Goal: Task Accomplishment & Management: Use online tool/utility

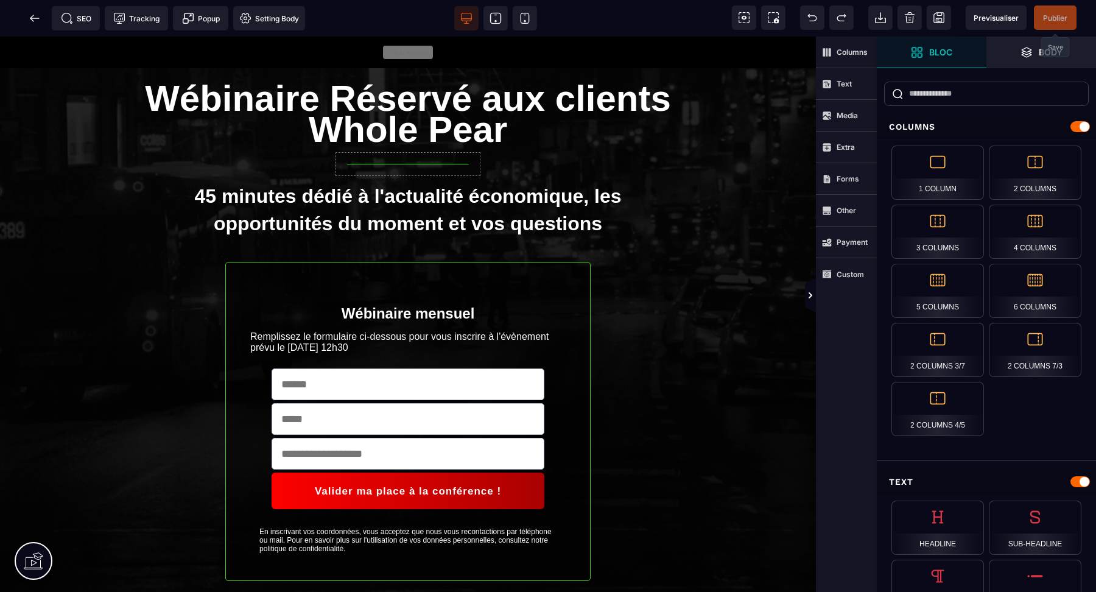
click at [1044, 16] on span "Publier" at bounding box center [1055, 17] width 24 height 9
click at [32, 15] on div "SEO Tracking Popup Setting Body" at bounding box center [156, 18] width 307 height 24
click at [252, 16] on span "Setting Body" at bounding box center [269, 18] width 60 height 12
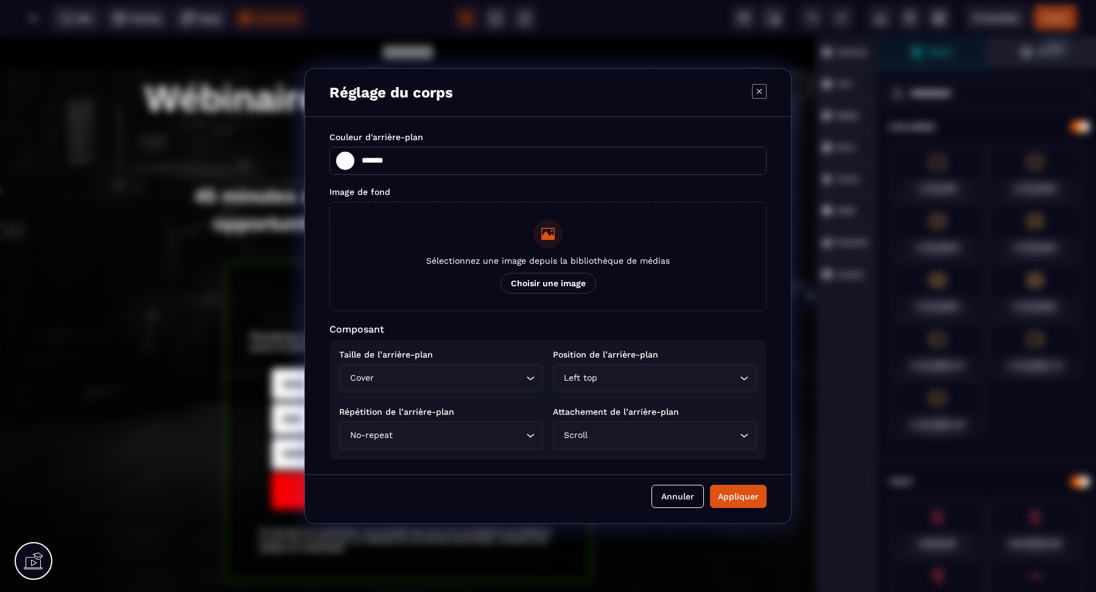
click at [760, 93] on icon "Modal window" at bounding box center [759, 91] width 15 height 15
type input "*******"
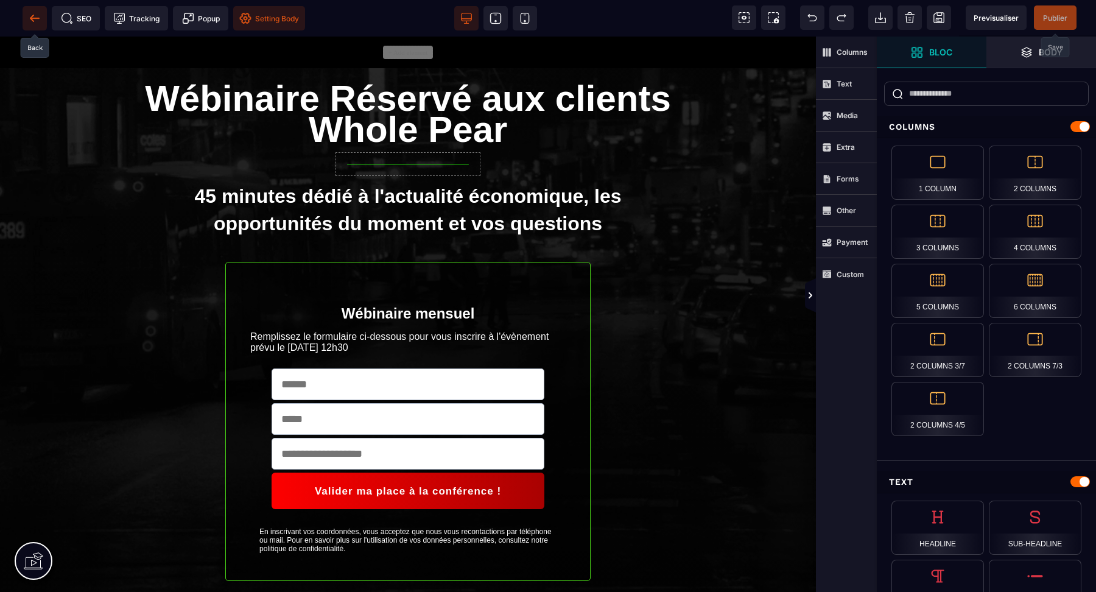
click at [32, 16] on icon at bounding box center [32, 18] width 4 height 7
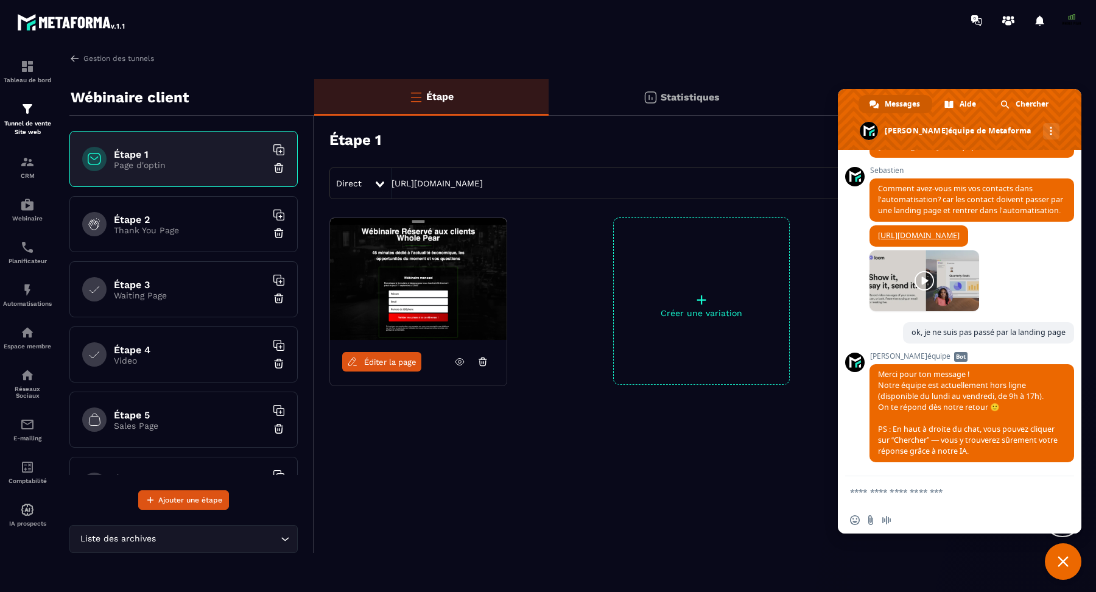
scroll to position [10118, 0]
click at [972, 275] on link at bounding box center [925, 280] width 110 height 61
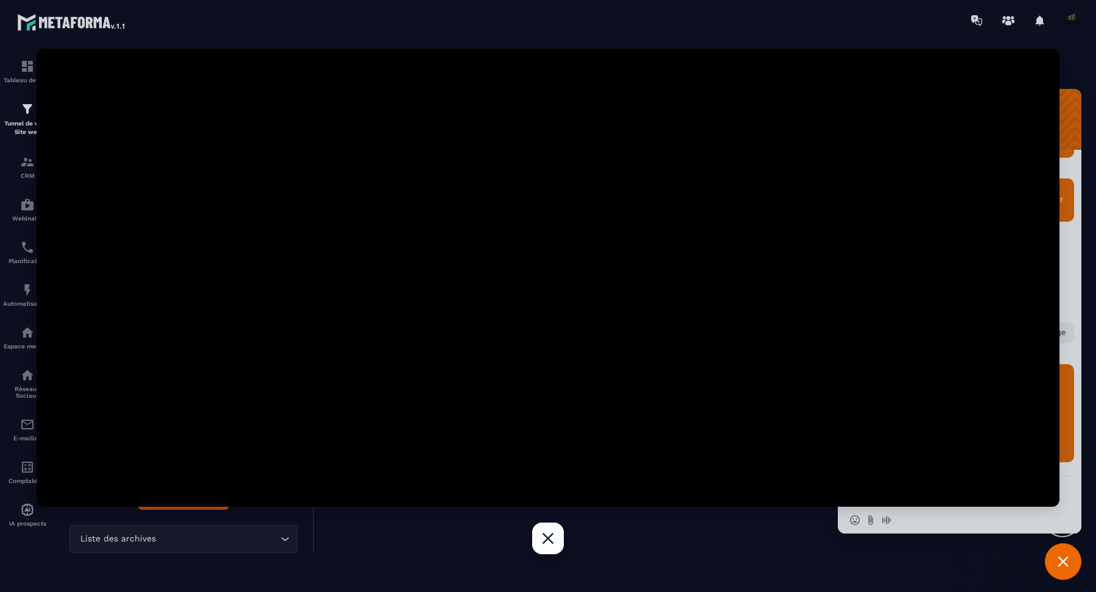
click at [549, 553] on div "Fermer" at bounding box center [548, 539] width 32 height 32
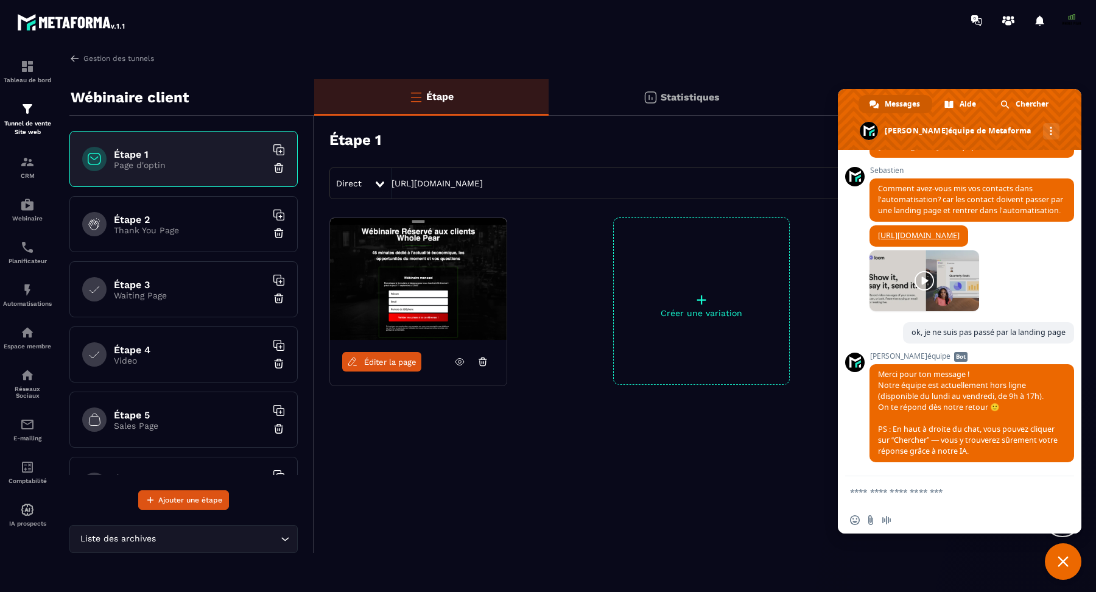
click at [1055, 563] on span "Fermer le chat" at bounding box center [1063, 561] width 37 height 37
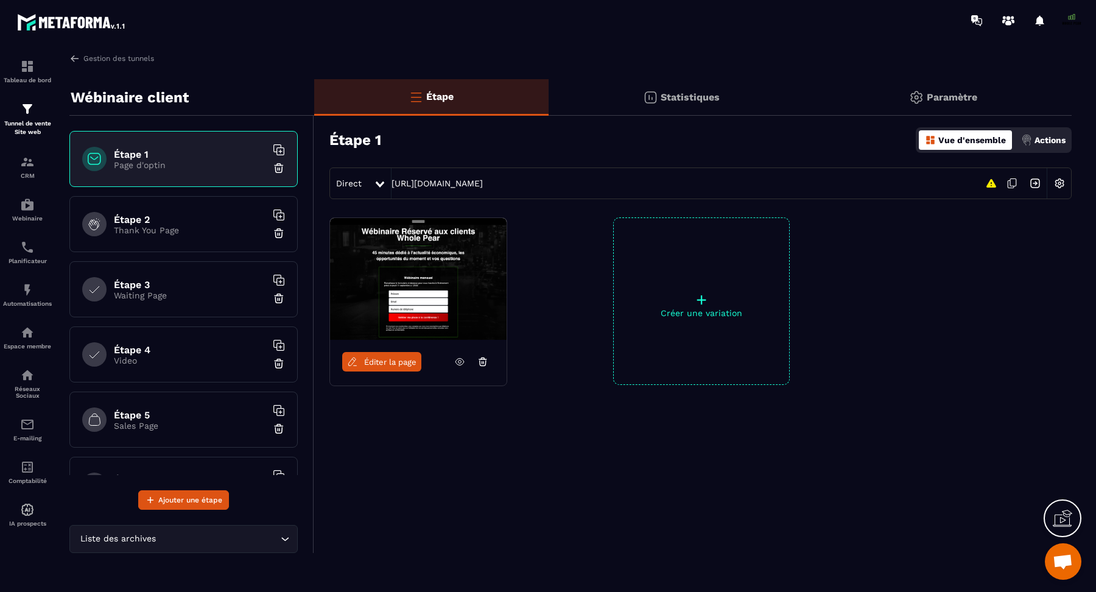
click at [926, 99] on div "Paramètre" at bounding box center [943, 97] width 258 height 37
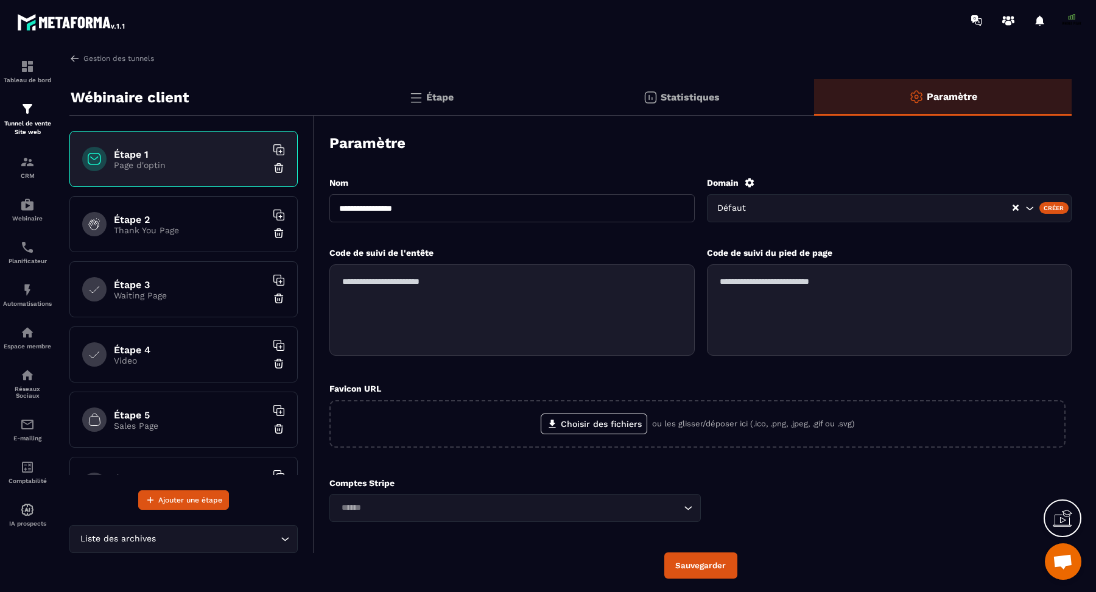
click at [549, 206] on input "**********" at bounding box center [512, 208] width 365 height 28
click at [740, 210] on div "Défaut" at bounding box center [869, 208] width 310 height 13
click at [671, 239] on div "**********" at bounding box center [701, 212] width 742 height 70
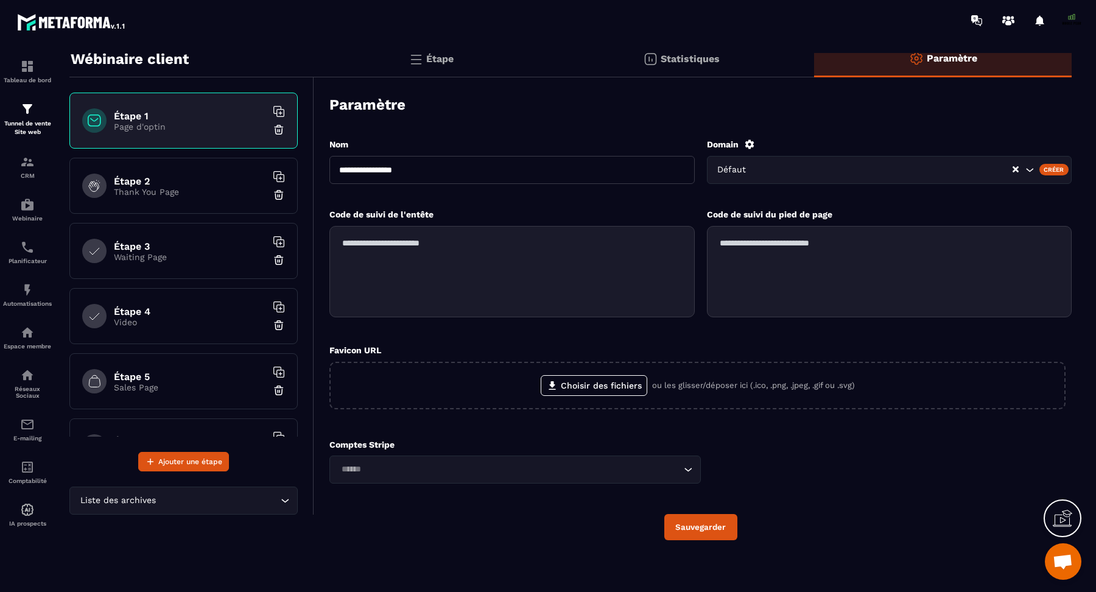
click at [528, 57] on div "Étape" at bounding box center [431, 59] width 235 height 37
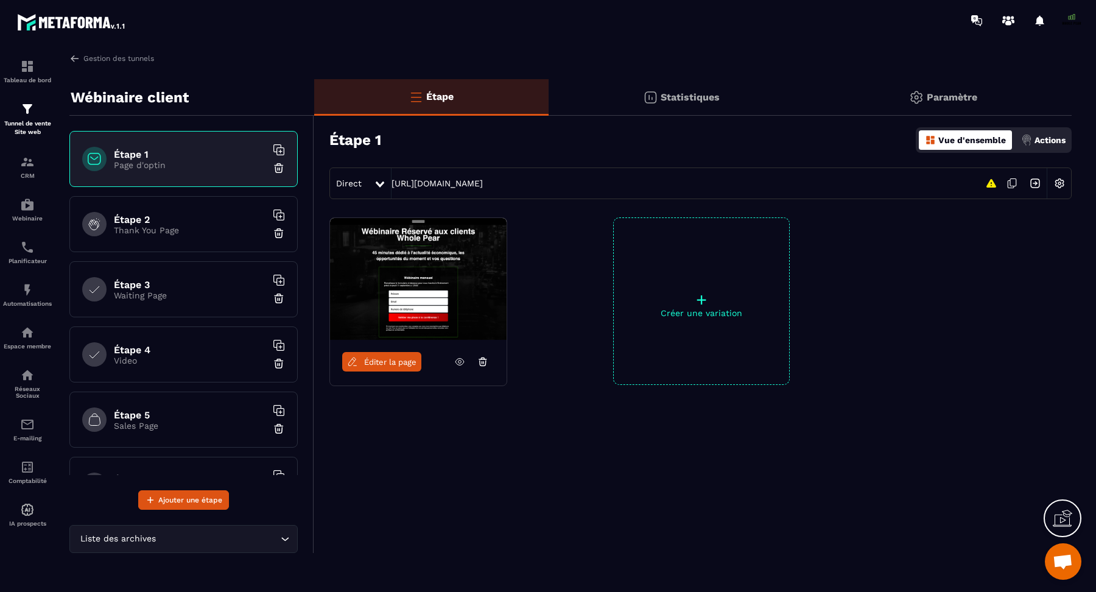
scroll to position [0, 0]
click at [432, 303] on img at bounding box center [418, 279] width 177 height 122
click at [1036, 139] on p "Actions" at bounding box center [1050, 140] width 31 height 10
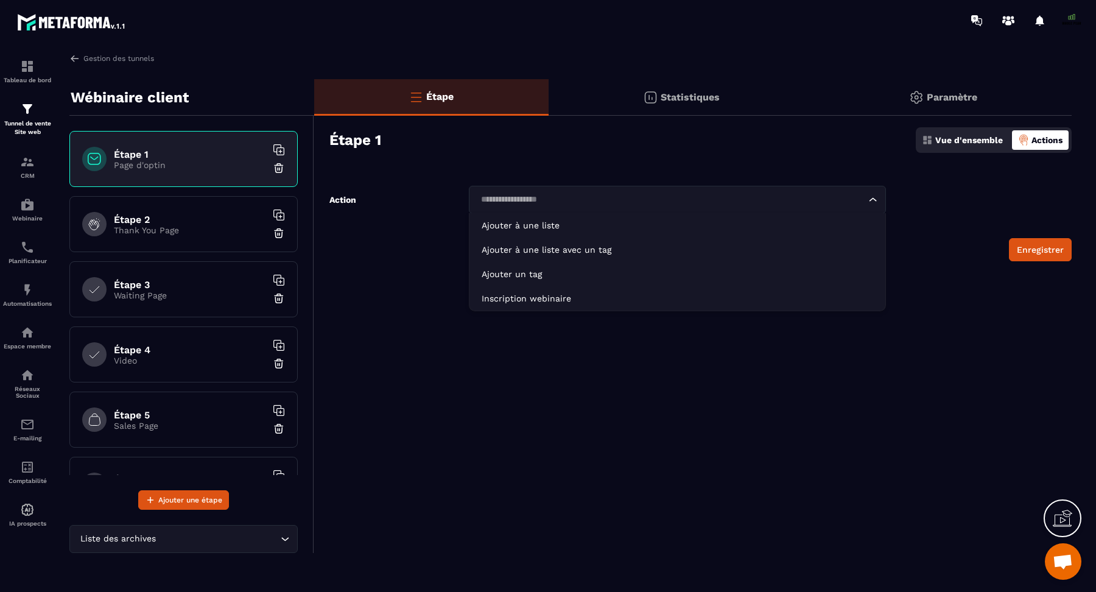
click at [733, 192] on div "Loading..." at bounding box center [678, 200] width 418 height 28
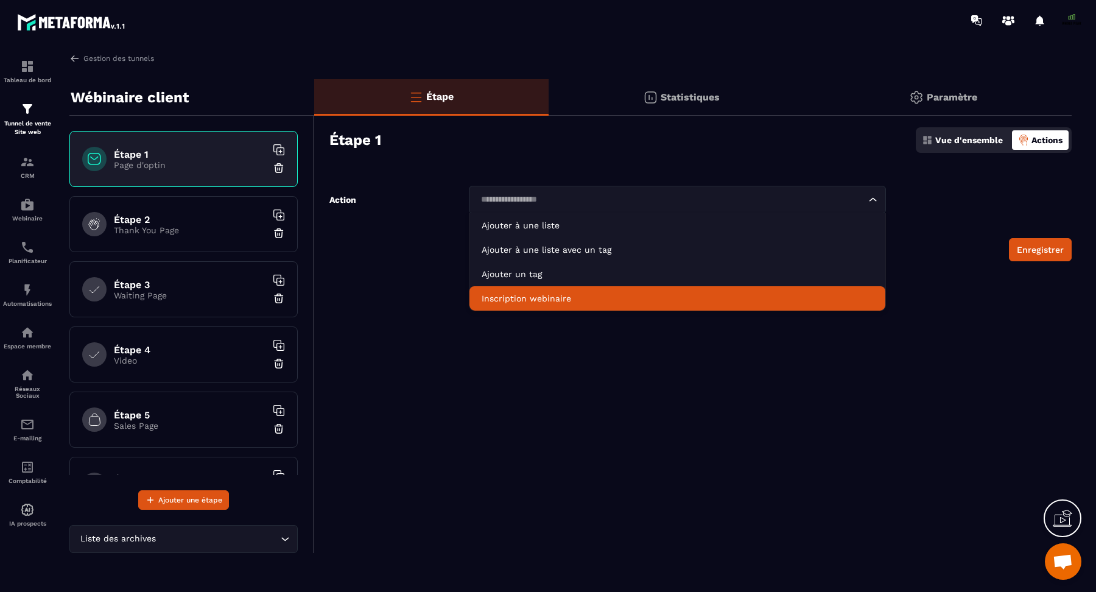
click at [668, 289] on li "Inscription webinaire" at bounding box center [678, 298] width 417 height 24
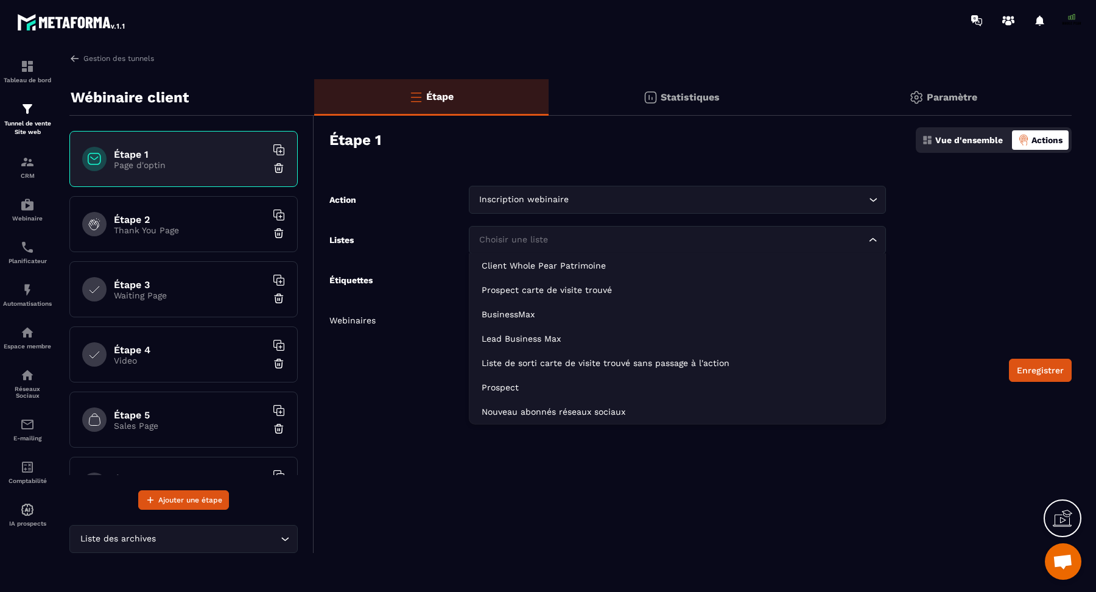
click at [591, 237] on input "Search for option" at bounding box center [672, 239] width 390 height 13
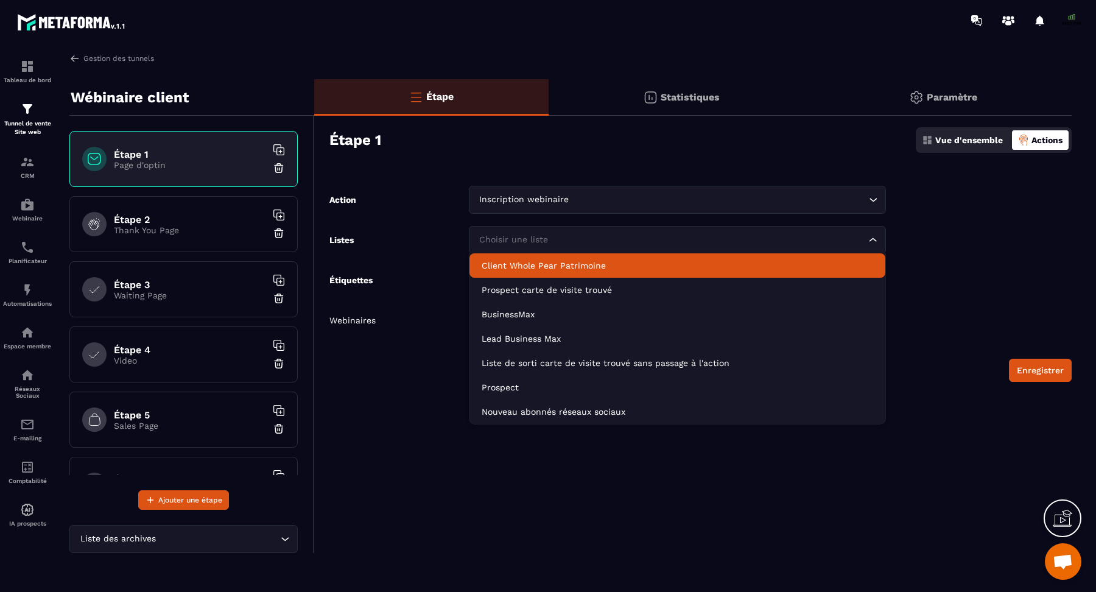
click at [586, 263] on p "Client Whole Pear Patrimoine" at bounding box center [678, 265] width 392 height 12
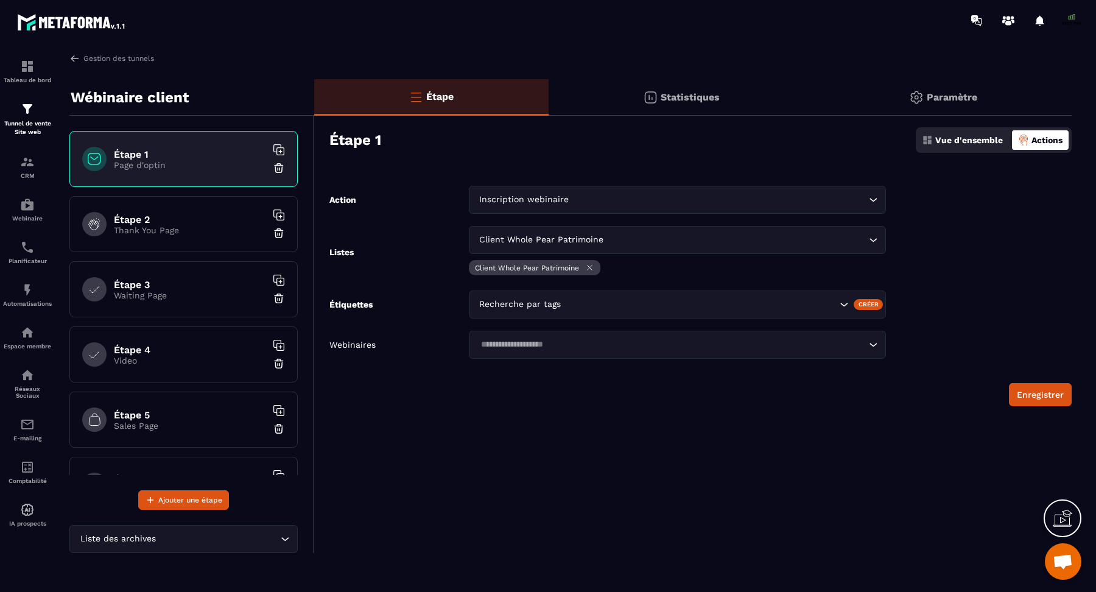
click at [591, 308] on input "Search for option" at bounding box center [700, 304] width 273 height 13
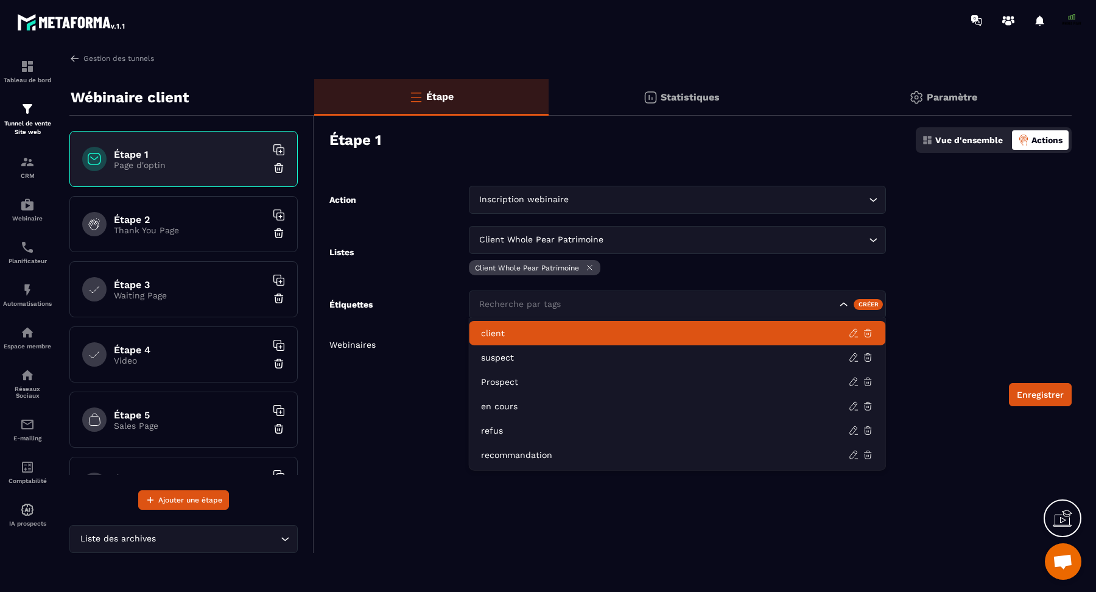
click at [581, 326] on li "client" at bounding box center [677, 333] width 417 height 24
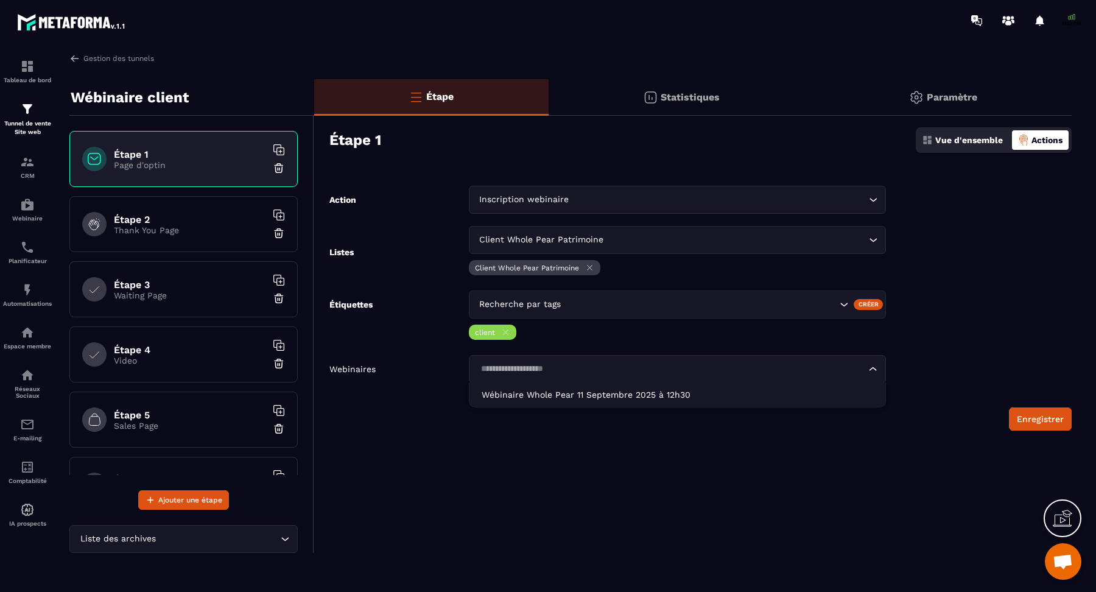
click at [574, 367] on input "Search for option" at bounding box center [672, 368] width 390 height 13
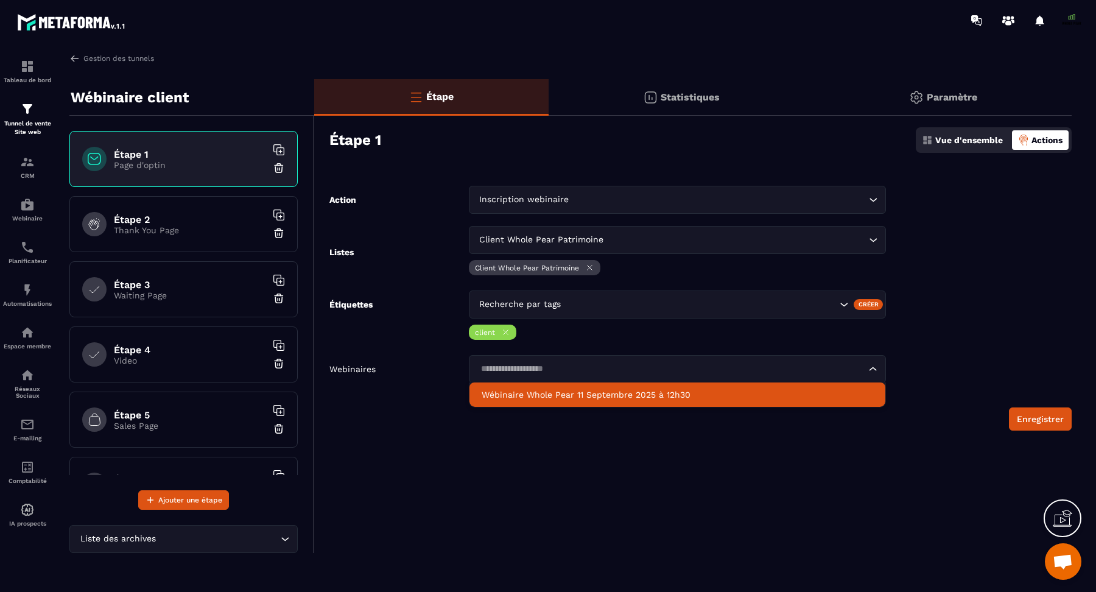
click at [574, 393] on p "Wébinaire Whole Pear 11 Septembre 2025 à 12h30" at bounding box center [678, 395] width 392 height 12
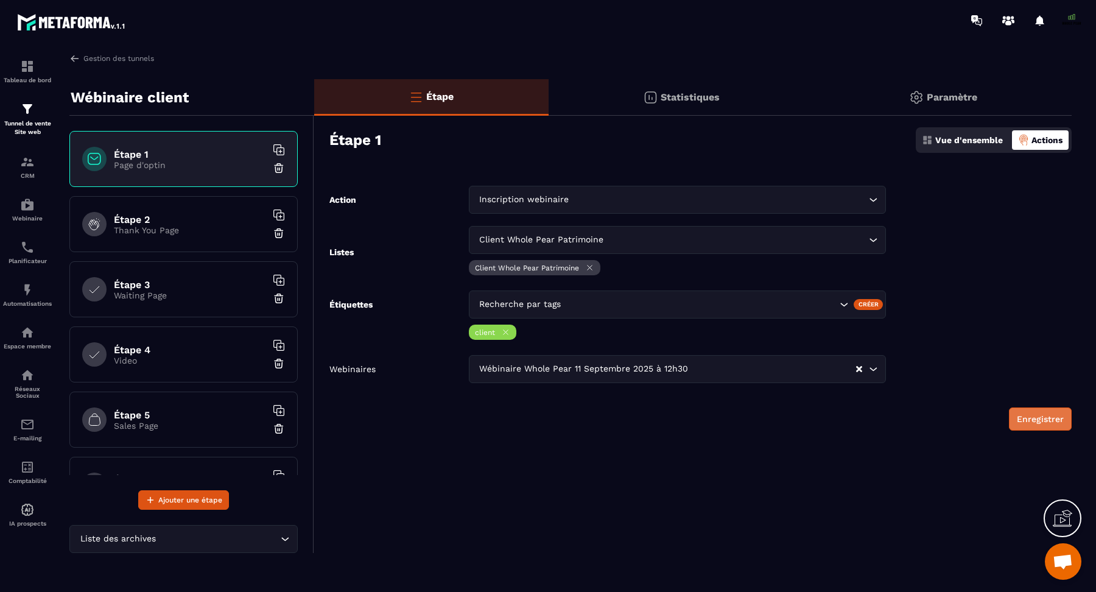
click at [1032, 416] on button "Enregistrer" at bounding box center [1040, 418] width 63 height 23
click at [219, 215] on h6 "Étape 2" at bounding box center [190, 220] width 152 height 12
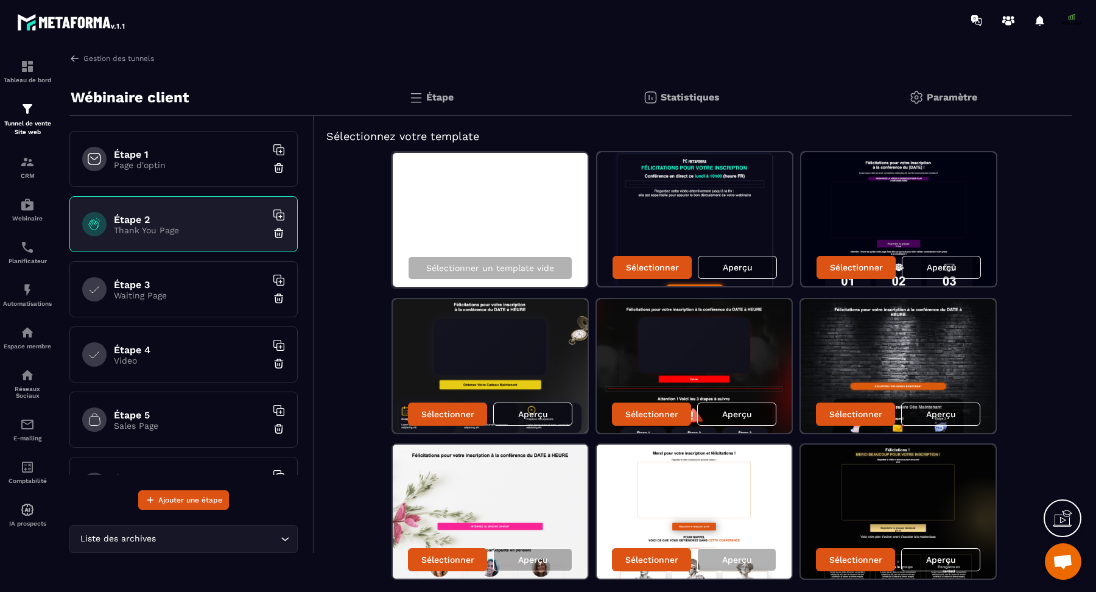
click at [213, 282] on h6 "Étape 3" at bounding box center [190, 285] width 152 height 12
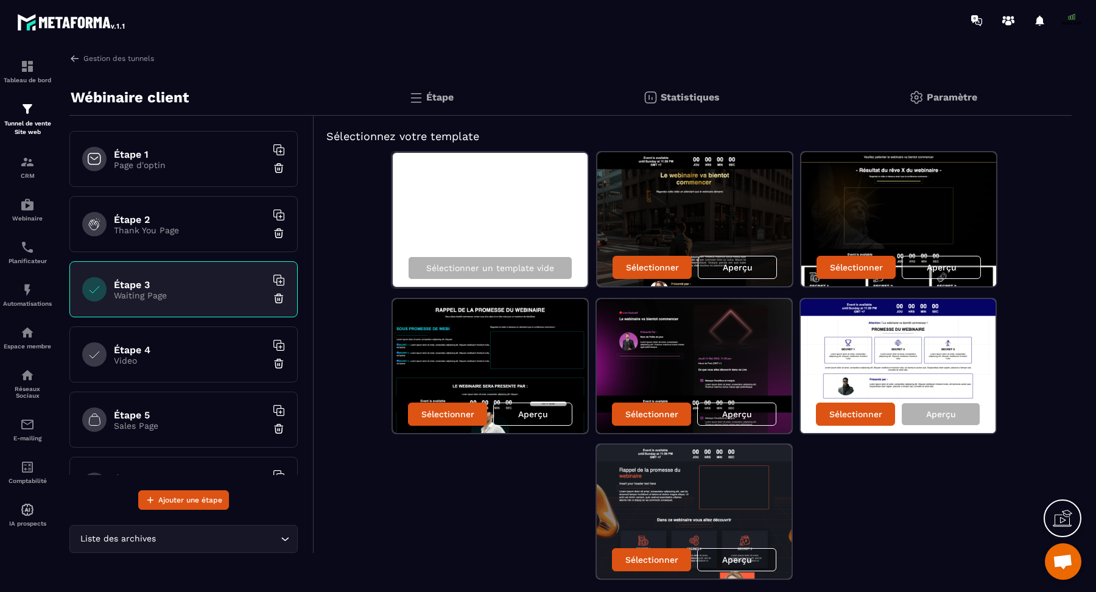
click at [206, 349] on h6 "Étape 4" at bounding box center [190, 350] width 152 height 12
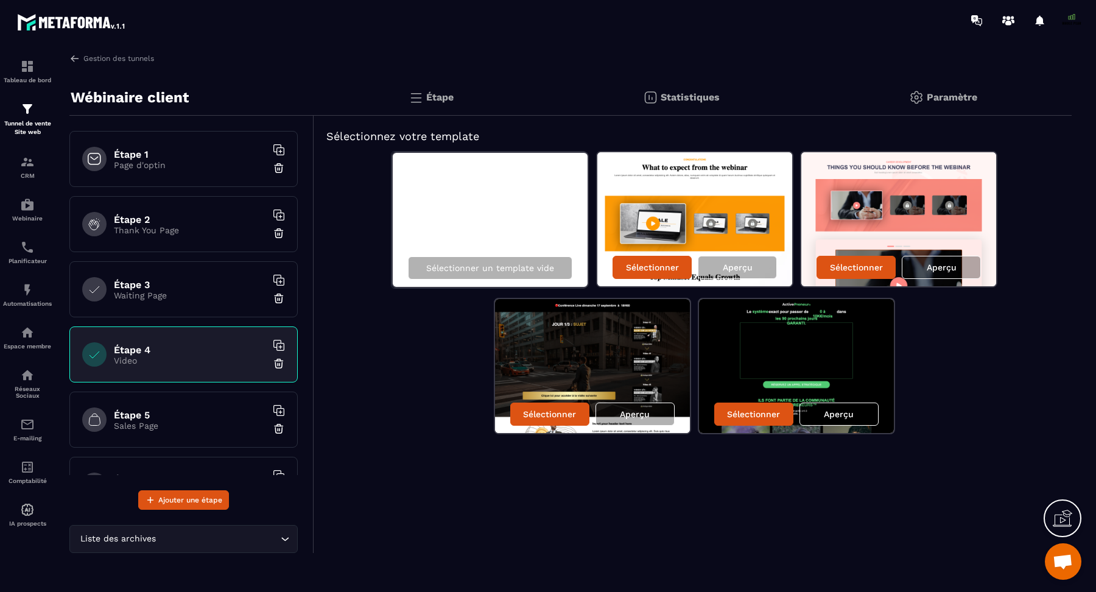
click at [192, 421] on p "Sales Page" at bounding box center [190, 426] width 152 height 10
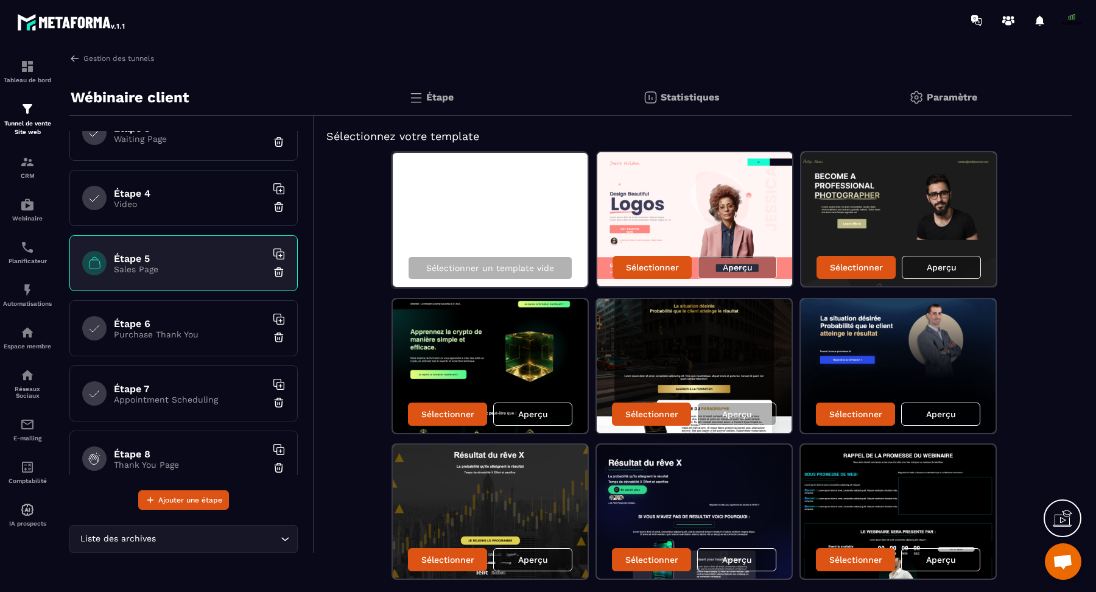
scroll to position [173, 0]
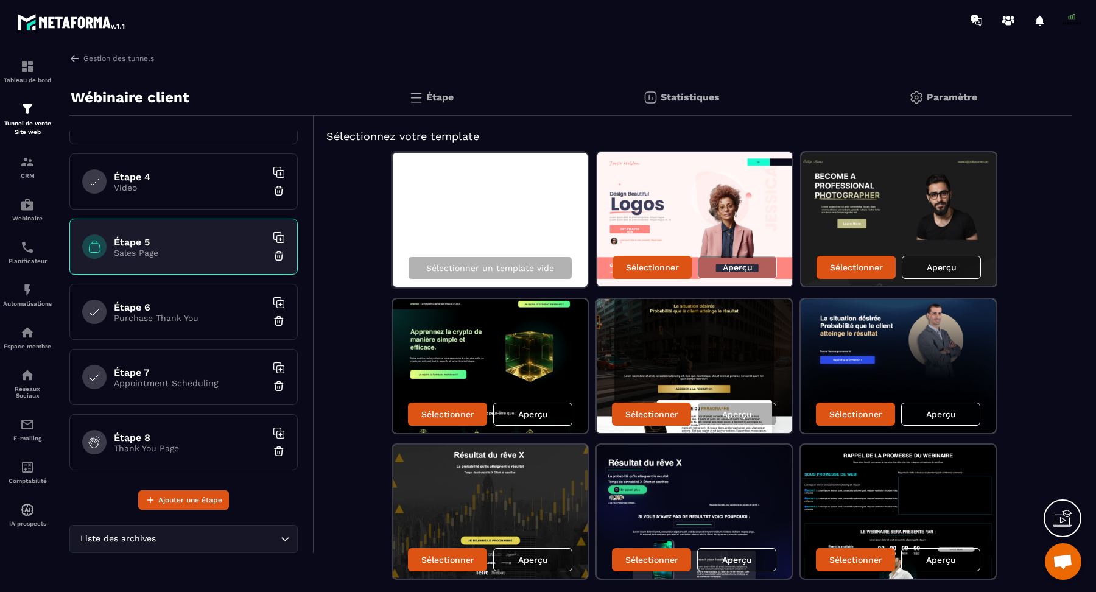
click at [211, 302] on h6 "Étape 6" at bounding box center [190, 308] width 152 height 12
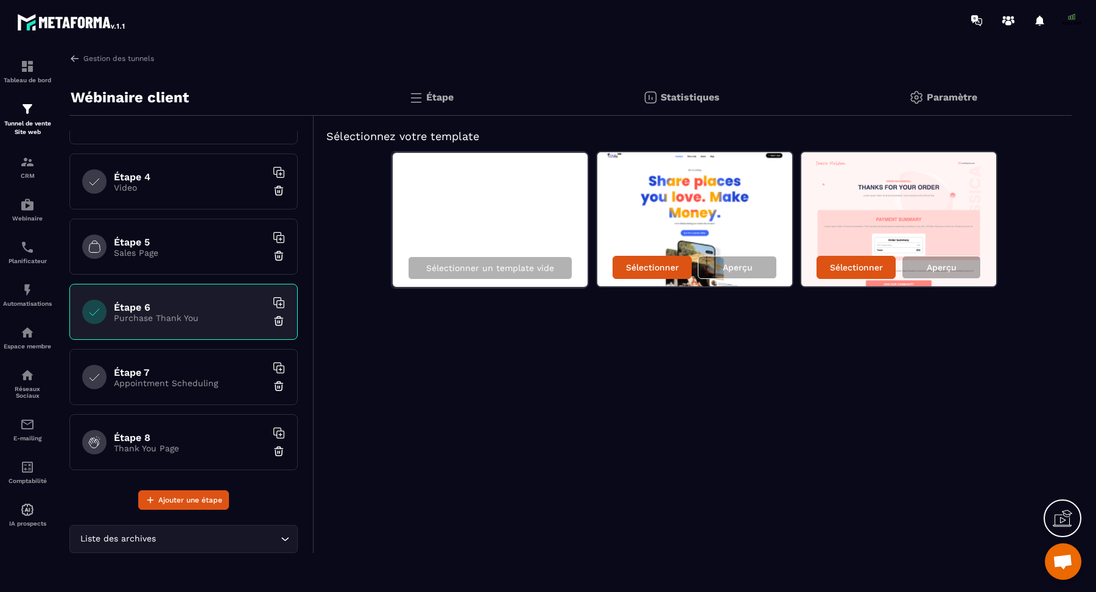
click at [210, 370] on h6 "Étape 7" at bounding box center [190, 373] width 152 height 12
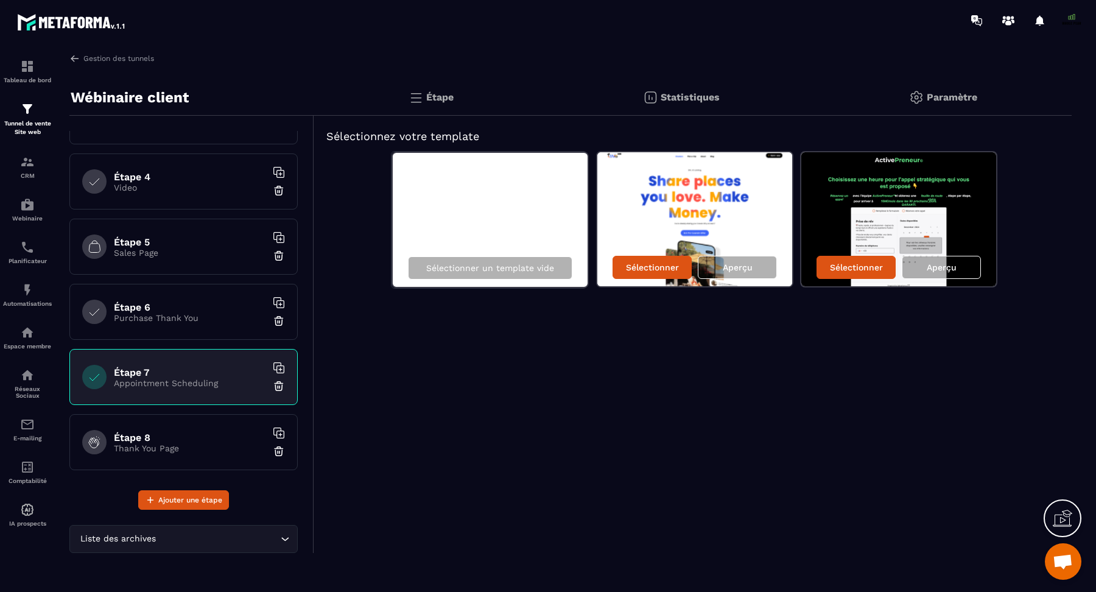
click at [211, 427] on div "Étape 8 Thank You Page" at bounding box center [183, 442] width 228 height 56
